Goal: Information Seeking & Learning: Check status

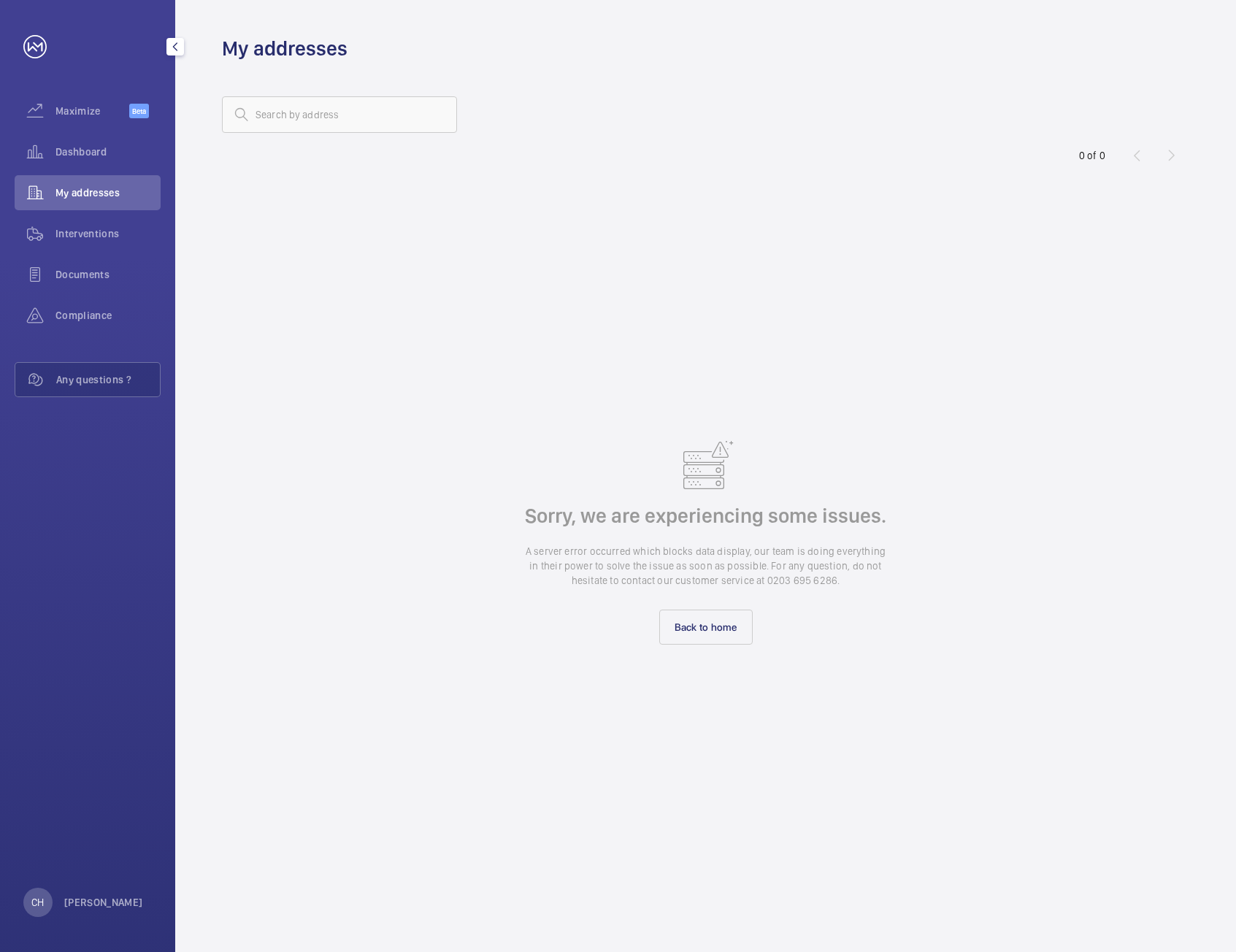
click at [131, 200] on span "My addresses" at bounding box center [108, 193] width 105 height 15
click at [106, 230] on span "Interventions" at bounding box center [108, 234] width 105 height 15
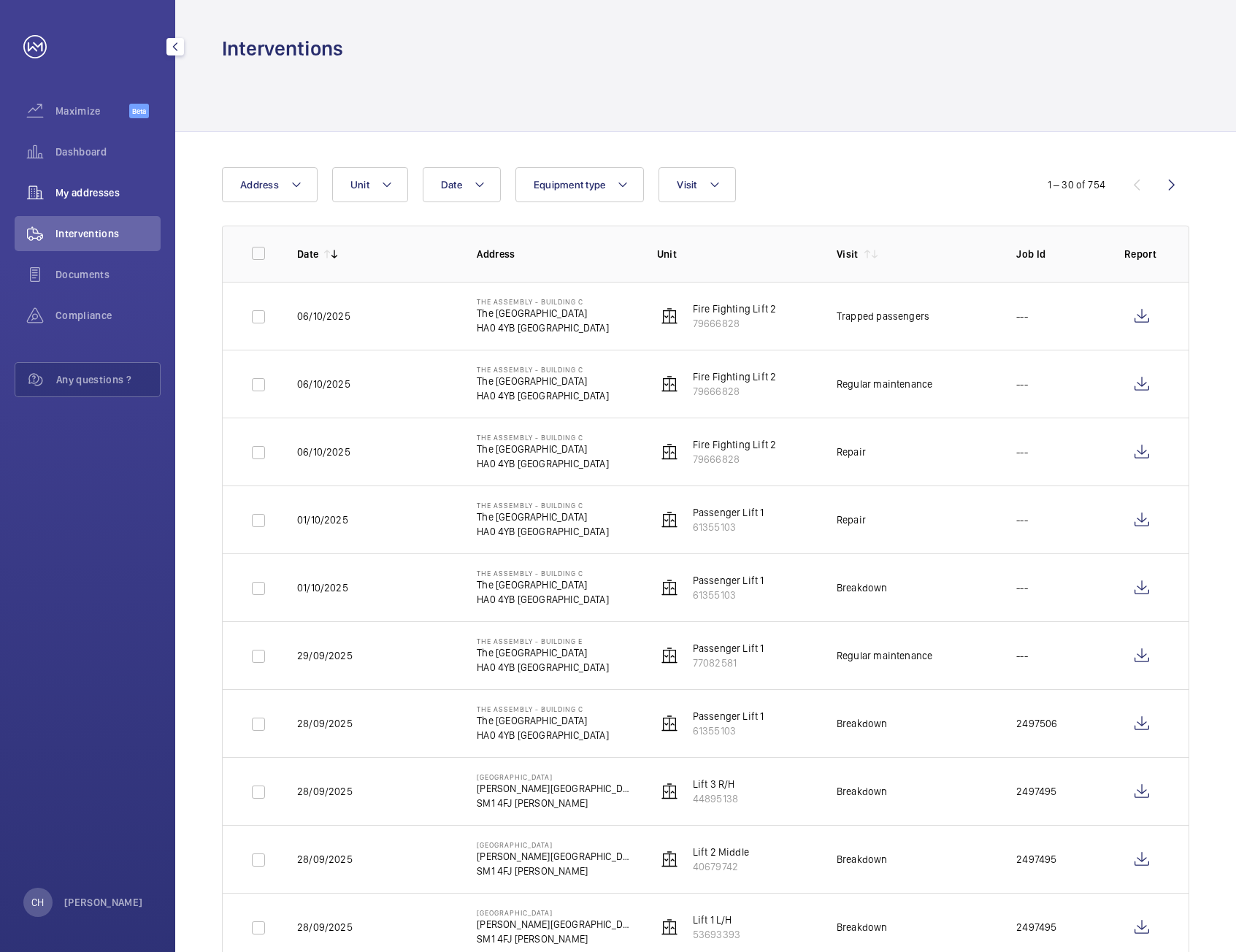
click at [86, 200] on div "My addresses" at bounding box center [87, 192] width 146 height 35
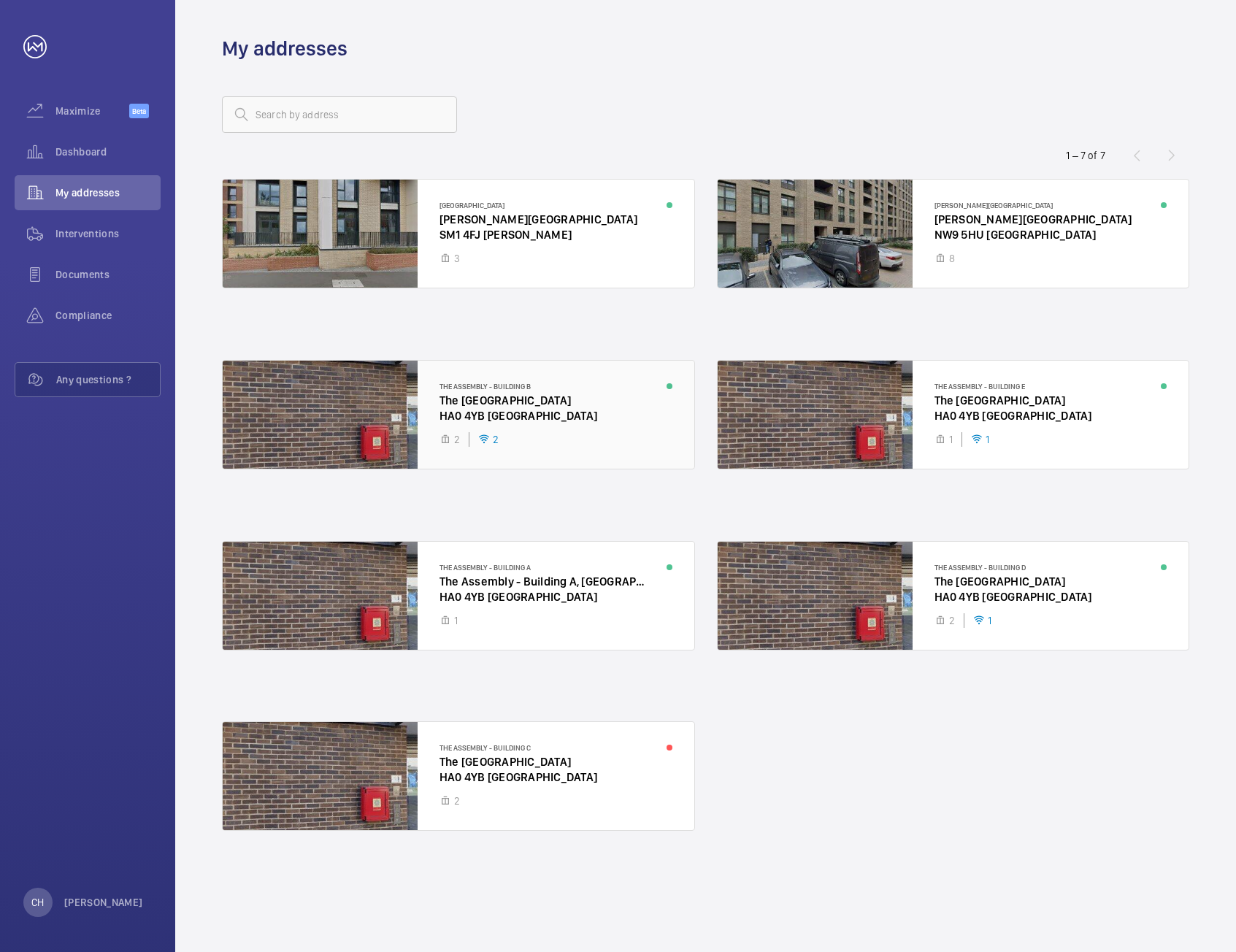
click at [538, 376] on div at bounding box center [458, 414] width 472 height 108
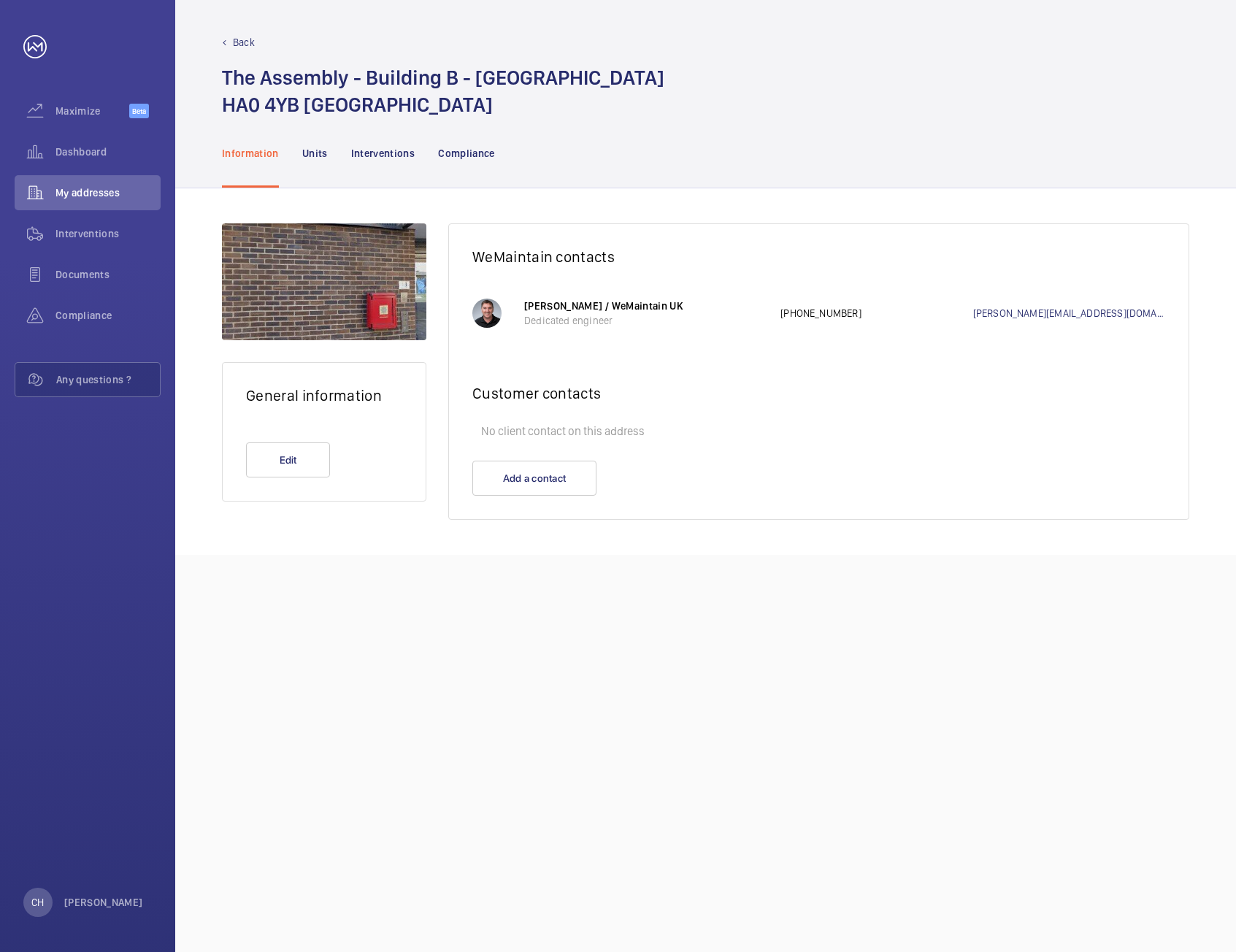
click at [331, 161] on nav "Information Units Interventions Compliance" at bounding box center [358, 153] width 273 height 70
click at [383, 169] on div "Interventions" at bounding box center [384, 153] width 64 height 70
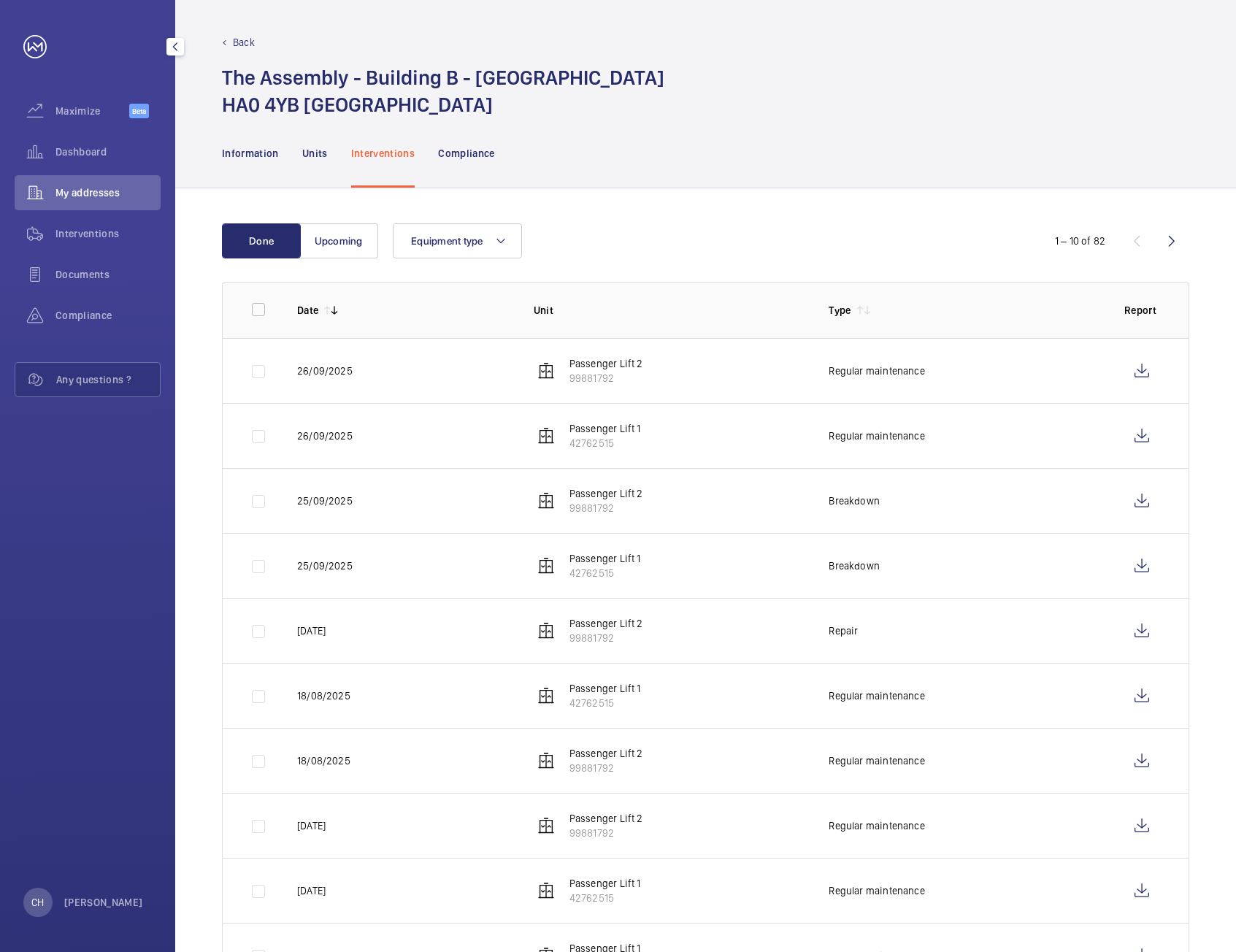
click at [102, 195] on span "My addresses" at bounding box center [108, 193] width 105 height 15
click at [81, 184] on div "My addresses" at bounding box center [87, 192] width 146 height 35
click at [87, 234] on span "Interventions" at bounding box center [108, 234] width 105 height 15
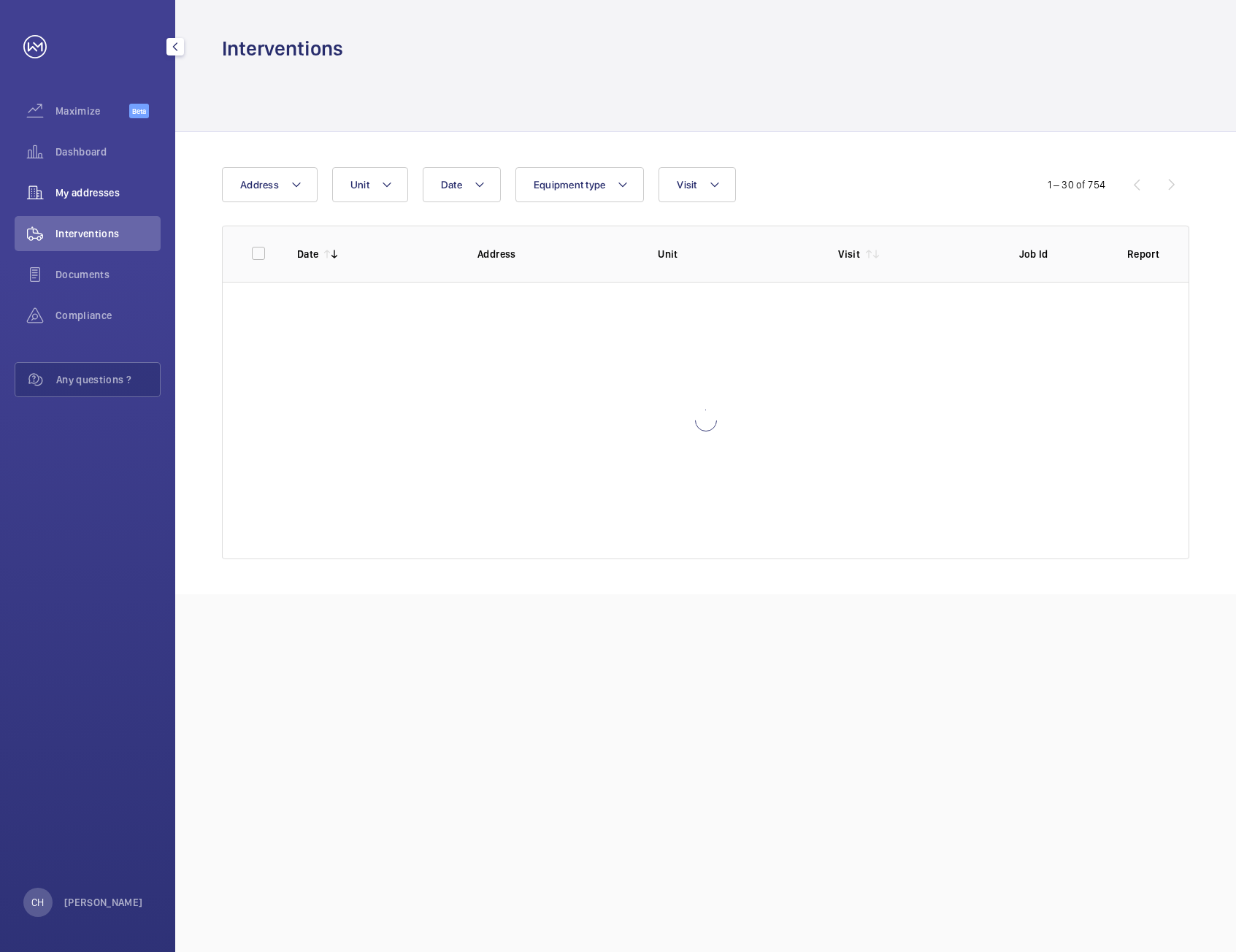
click at [114, 177] on div "My addresses" at bounding box center [87, 192] width 146 height 35
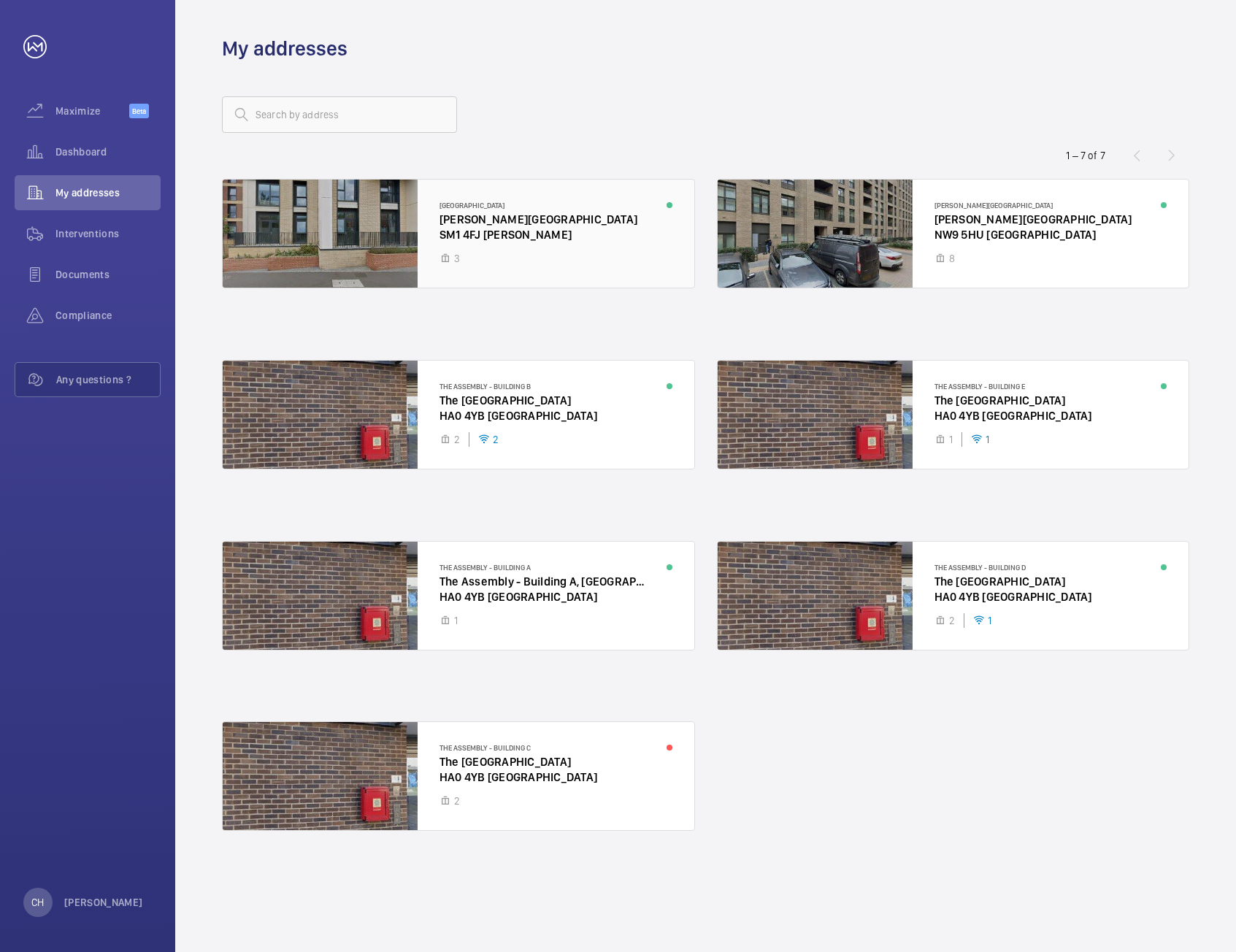
click at [452, 242] on div at bounding box center [458, 233] width 472 height 108
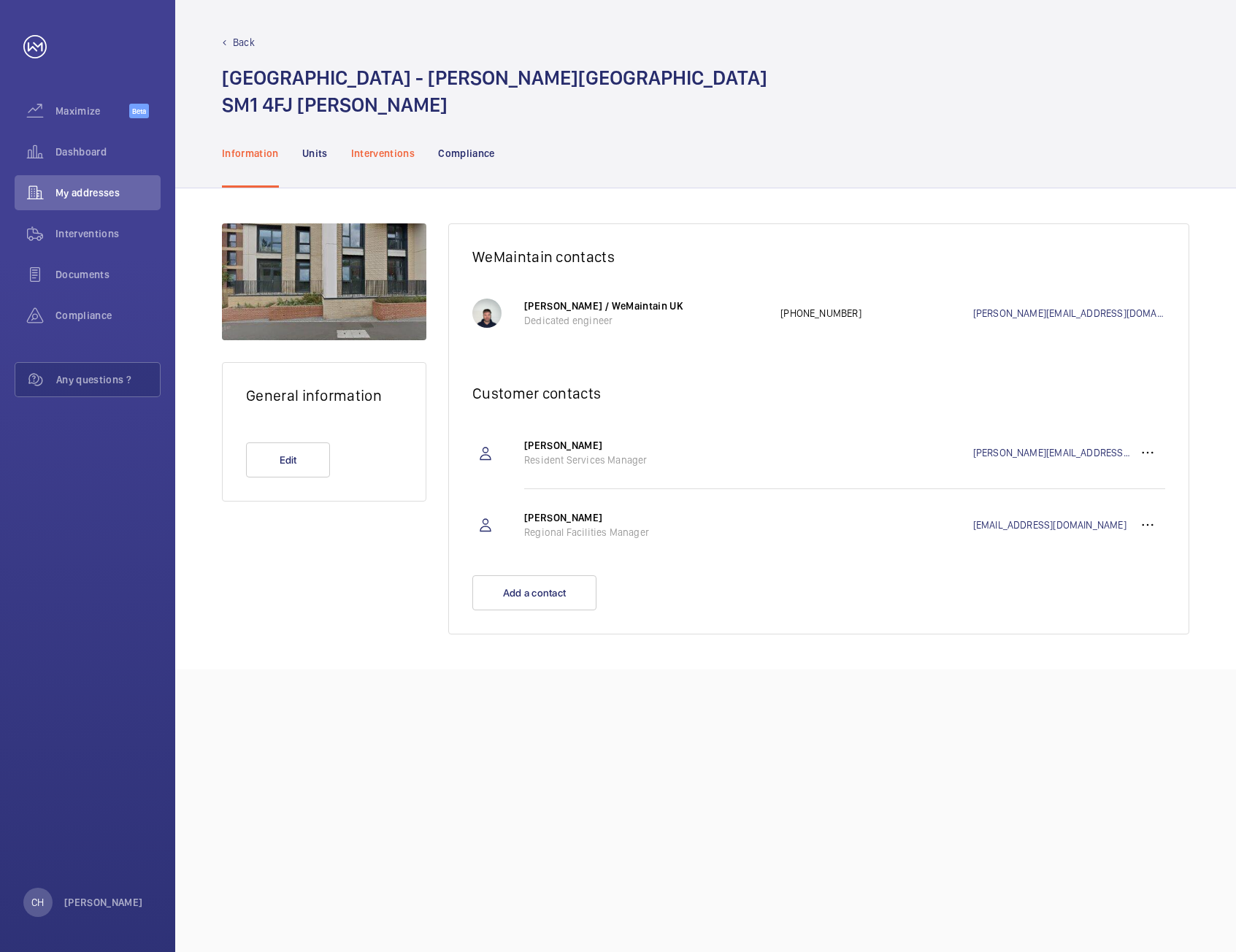
click at [399, 158] on p "Interventions" at bounding box center [384, 153] width 64 height 15
